Goal: Navigation & Orientation: Find specific page/section

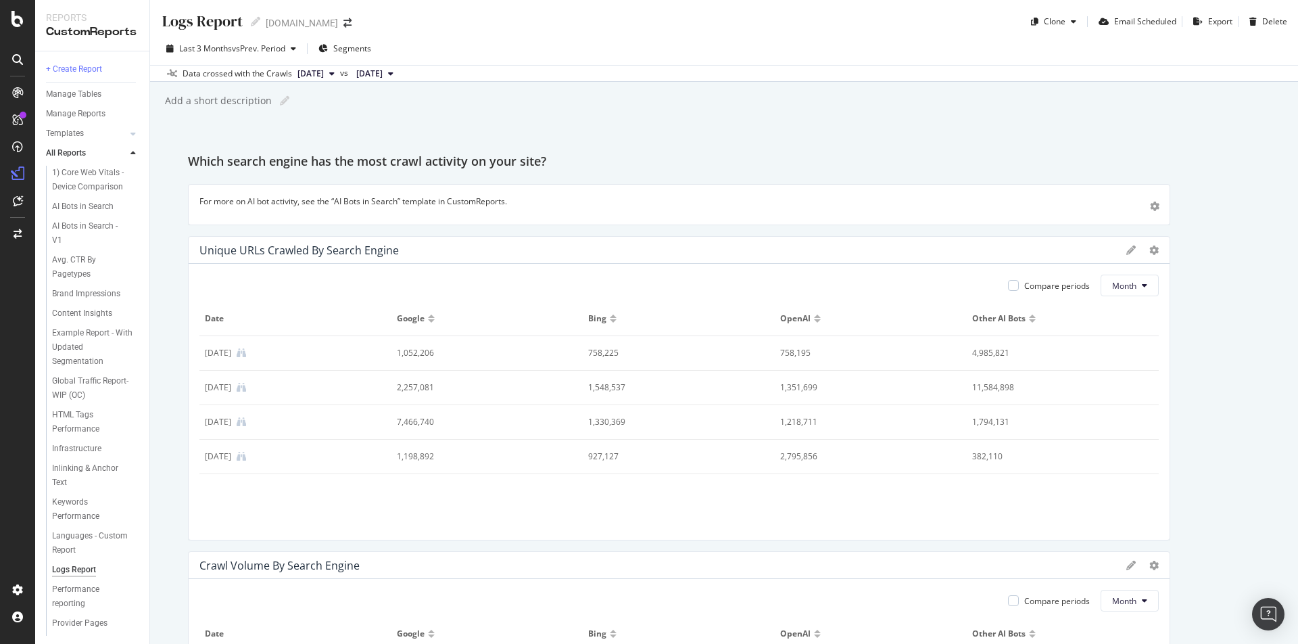
scroll to position [1206, 0]
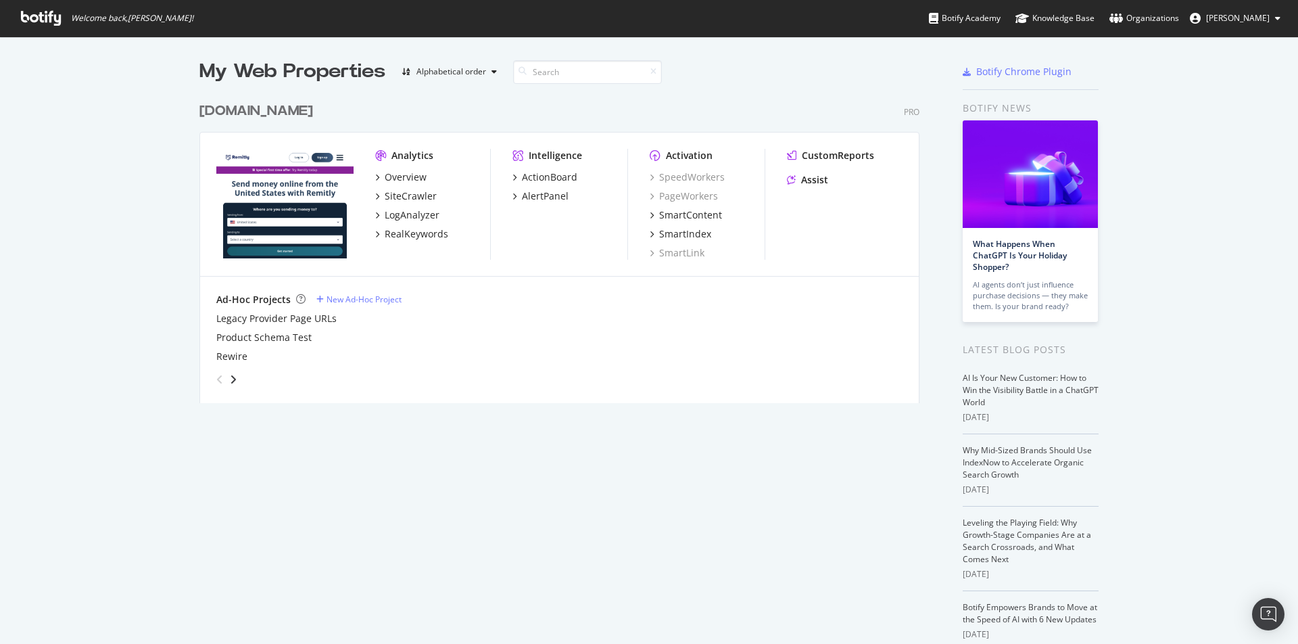
scroll to position [632, 1275]
click at [406, 191] on div "SiteCrawler" at bounding box center [411, 196] width 52 height 14
